Goal: Find specific page/section: Find specific page/section

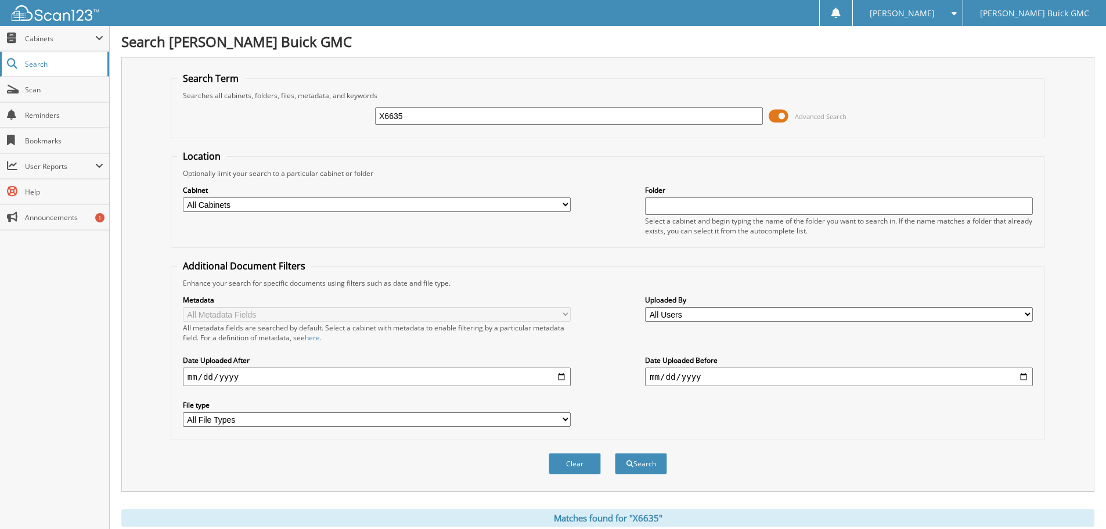
click at [45, 61] on span "Search" at bounding box center [63, 64] width 77 height 10
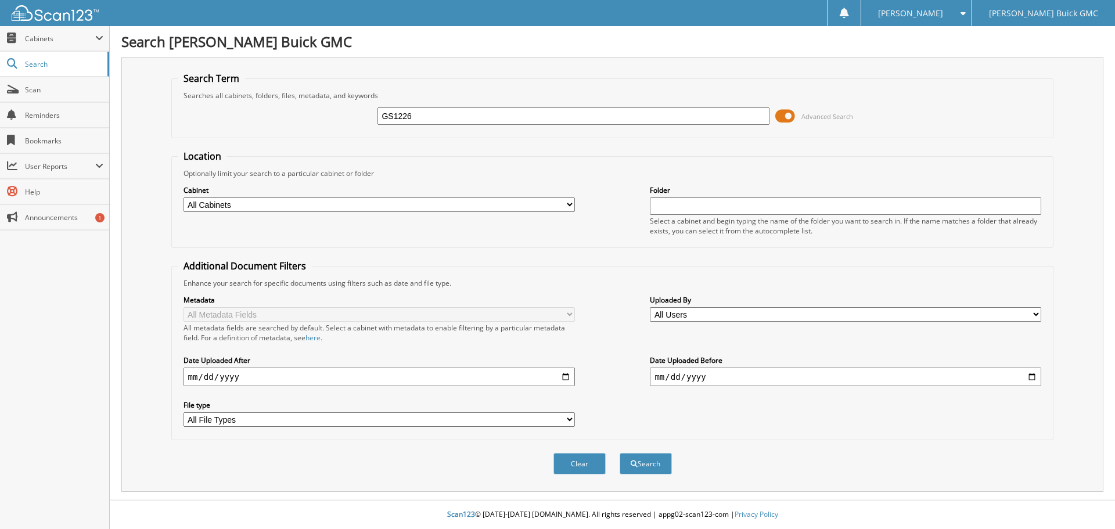
type input "GS1226"
click at [619, 453] on button "Search" at bounding box center [645, 463] width 52 height 21
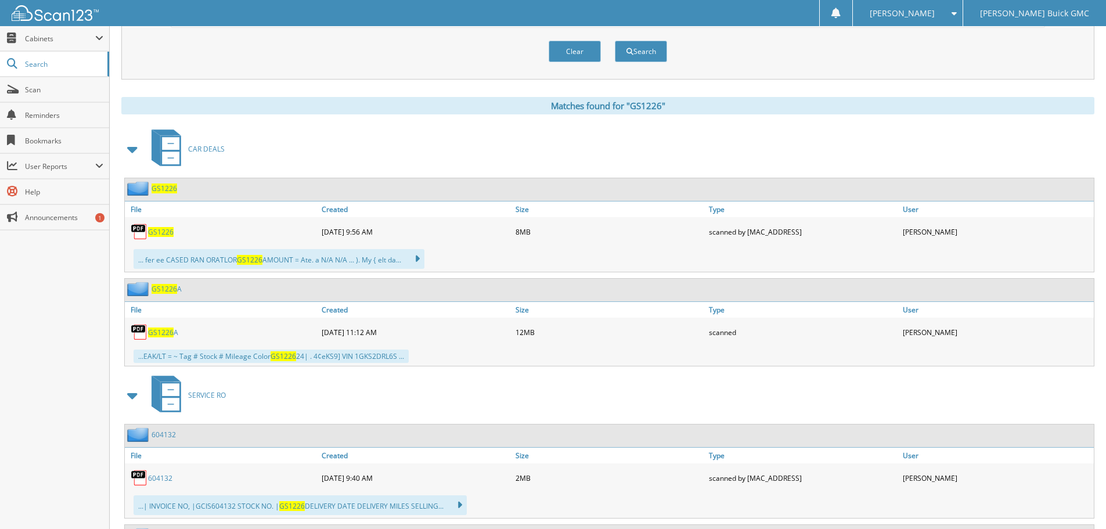
scroll to position [464, 0]
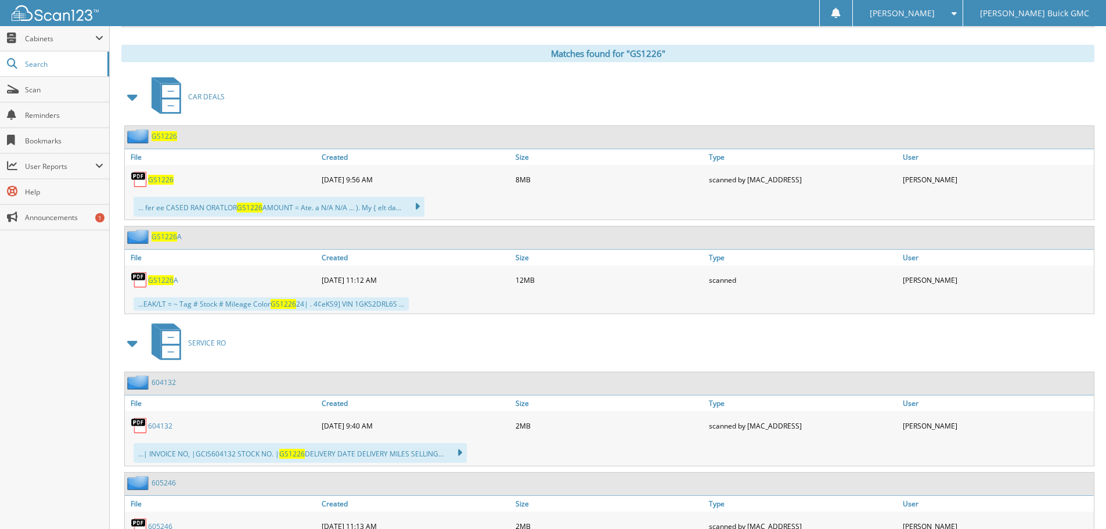
click at [160, 176] on span "GS1226" at bounding box center [161, 180] width 26 height 10
